Goal: Task Accomplishment & Management: Manage account settings

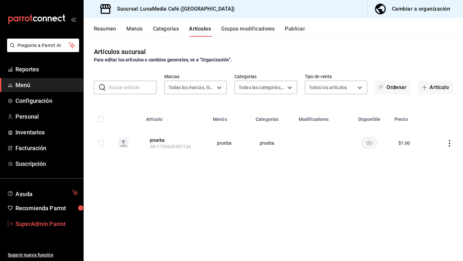
click at [53, 223] on span "SuperAdmin Parrot" at bounding box center [46, 223] width 63 height 9
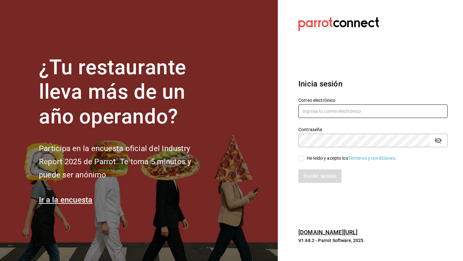
click at [357, 113] on input "text" at bounding box center [372, 110] width 149 height 13
type input "cafecacao@tec.com"
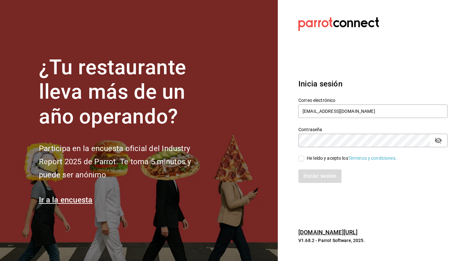
click at [339, 157] on div "He leído y acepto los Términos y condiciones." at bounding box center [351, 158] width 90 height 7
click at [304, 157] on input "He leído y acepto los Términos y condiciones." at bounding box center [301, 158] width 6 height 6
checkbox input "true"
click at [318, 176] on button "Iniciar sesión" at bounding box center [320, 175] width 44 height 13
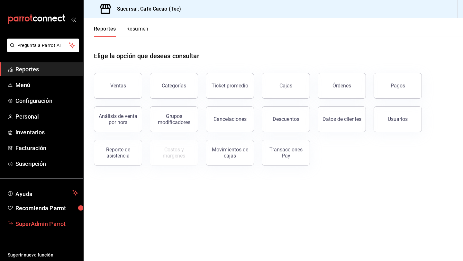
click at [29, 226] on span "SuperAdmin Parrot" at bounding box center [46, 223] width 63 height 9
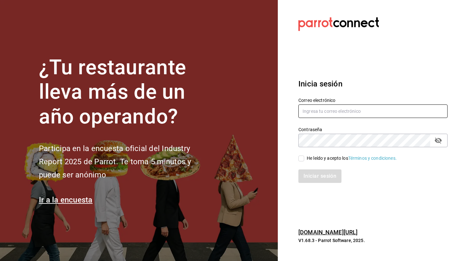
click at [364, 111] on input "text" at bounding box center [372, 110] width 149 height 13
type input "cafecacao@tec.com"
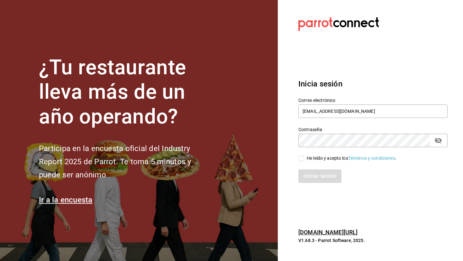
click at [317, 155] on div "He leído y acepto los Términos y condiciones." at bounding box center [351, 158] width 90 height 7
click at [304, 155] on input "He leído y acepto los Términos y condiciones." at bounding box center [301, 158] width 6 height 6
checkbox input "true"
click at [314, 176] on button "Iniciar sesión" at bounding box center [320, 175] width 44 height 13
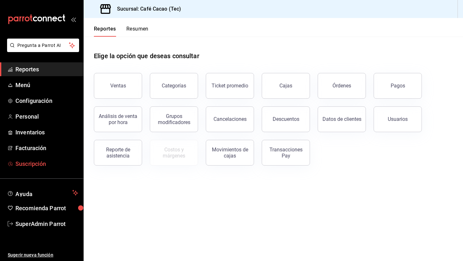
click at [36, 162] on span "Suscripción" at bounding box center [46, 163] width 63 height 9
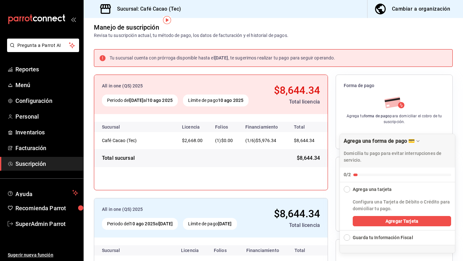
scroll to position [5, 0]
